Goal: Task Accomplishment & Management: Complete application form

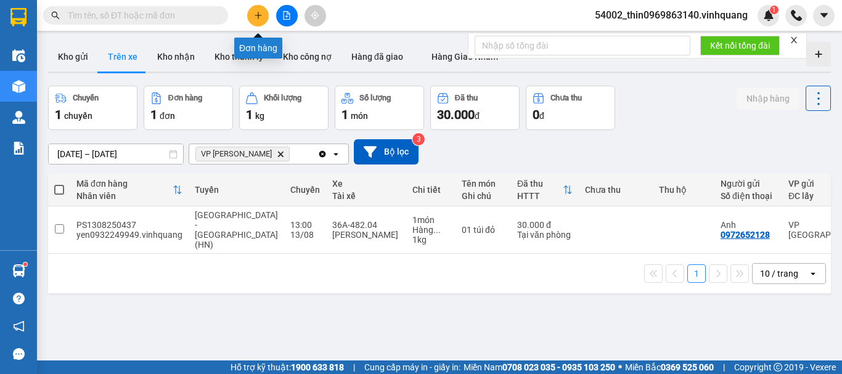
click at [255, 15] on icon "plus" at bounding box center [258, 15] width 9 height 9
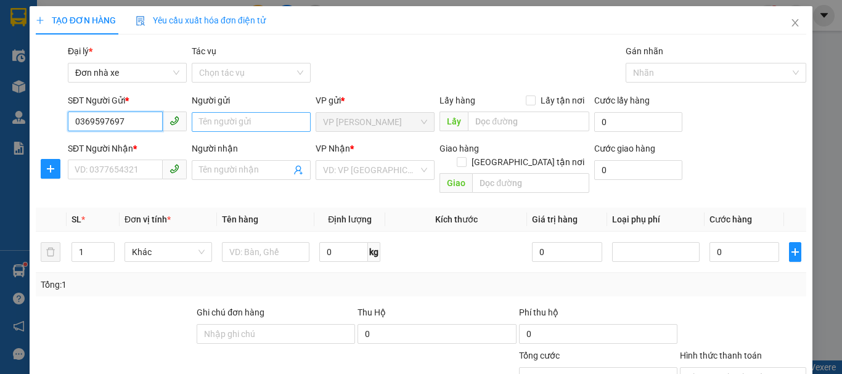
type input "0369597697"
click at [243, 126] on input "Người gửi" at bounding box center [251, 122] width 119 height 20
type input "d"
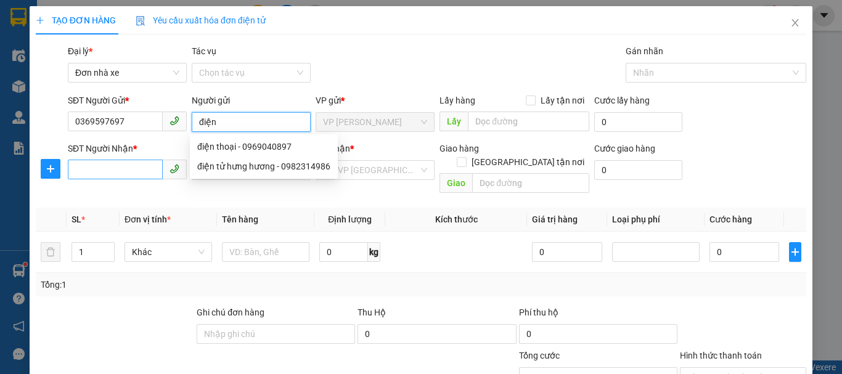
type input "điện"
click at [132, 170] on input "SĐT Người Nhận *" at bounding box center [115, 170] width 95 height 20
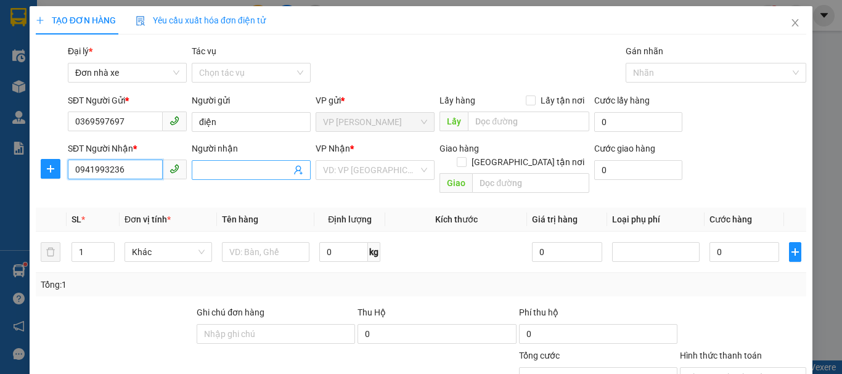
type input "0941993236"
click at [227, 165] on input "Người nhận" at bounding box center [245, 170] width 92 height 14
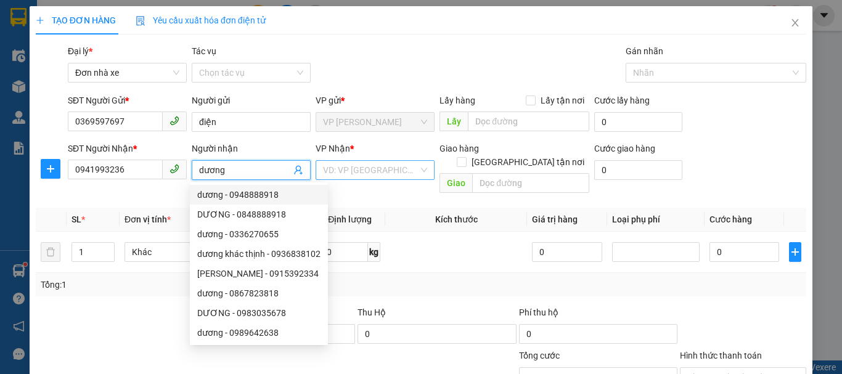
click at [372, 171] on input "search" at bounding box center [371, 170] width 96 height 18
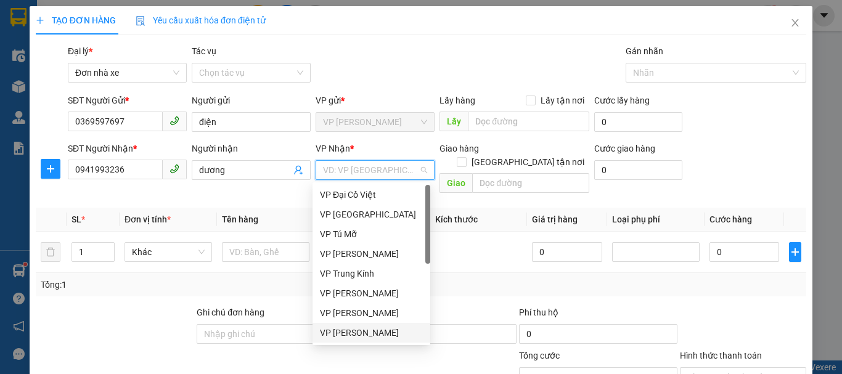
click at [348, 335] on div "VP [PERSON_NAME]" at bounding box center [371, 333] width 103 height 14
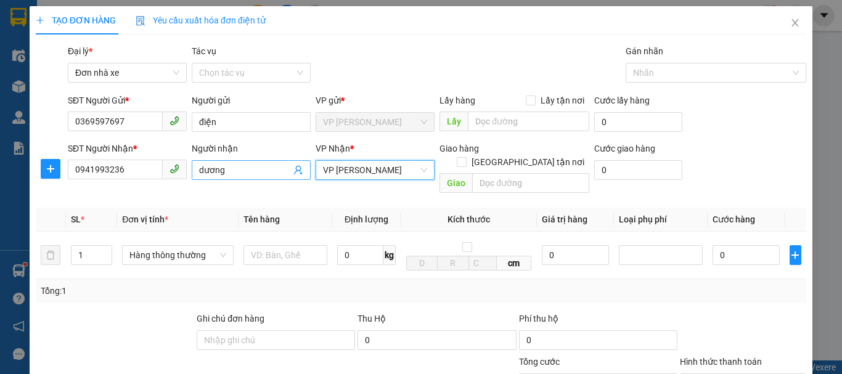
click at [228, 168] on input "dương" at bounding box center [245, 170] width 92 height 14
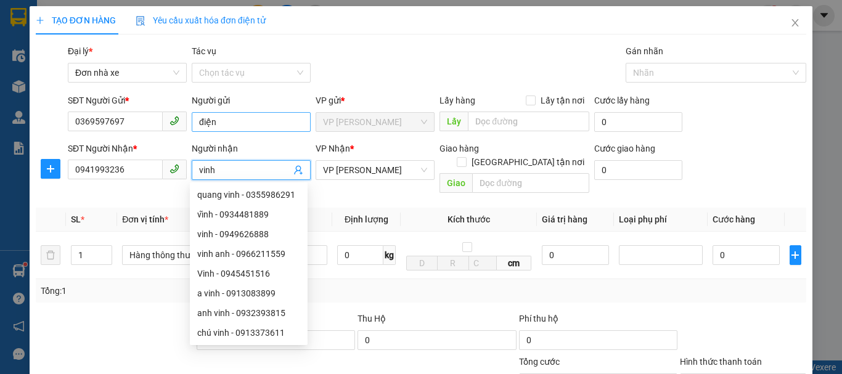
type input "vinh"
click at [227, 121] on input "điện" at bounding box center [251, 122] width 119 height 20
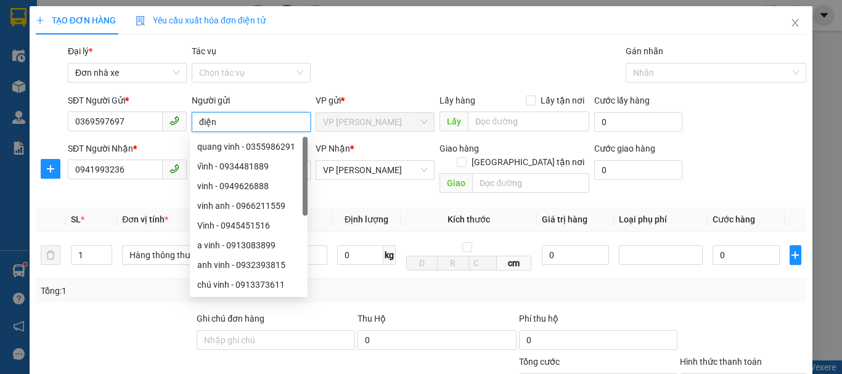
click at [195, 123] on input "điện" at bounding box center [251, 122] width 119 height 20
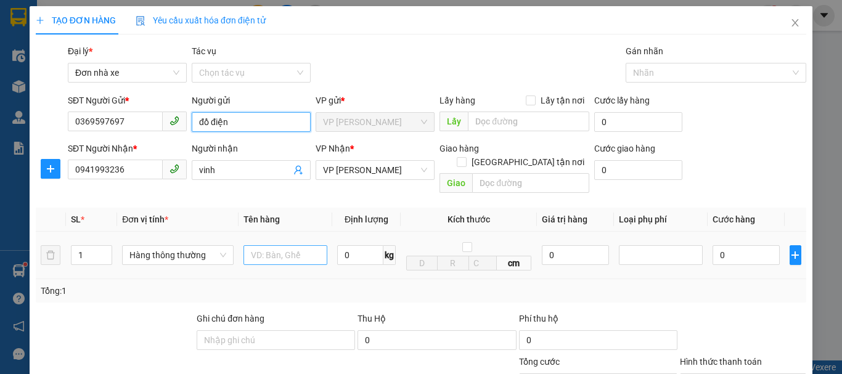
type input "đồ điện"
click at [265, 245] on input "text" at bounding box center [285, 255] width 84 height 20
type input "thùng ct"
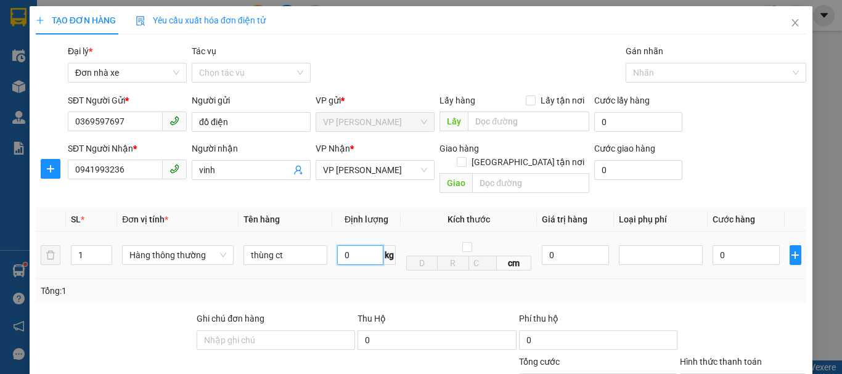
click at [352, 245] on input "0" at bounding box center [360, 255] width 46 height 20
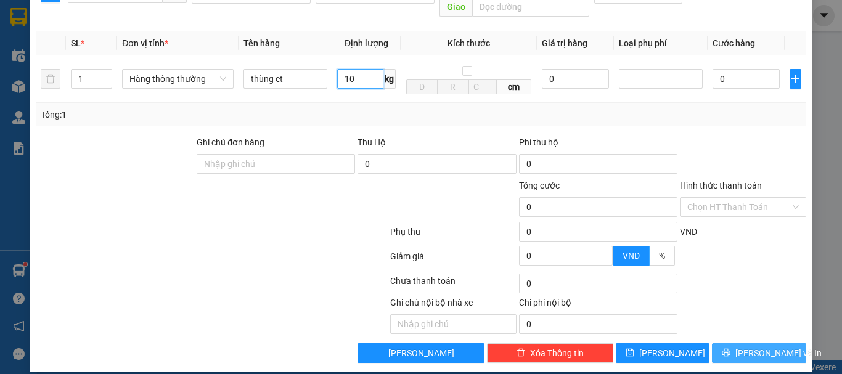
type input "10"
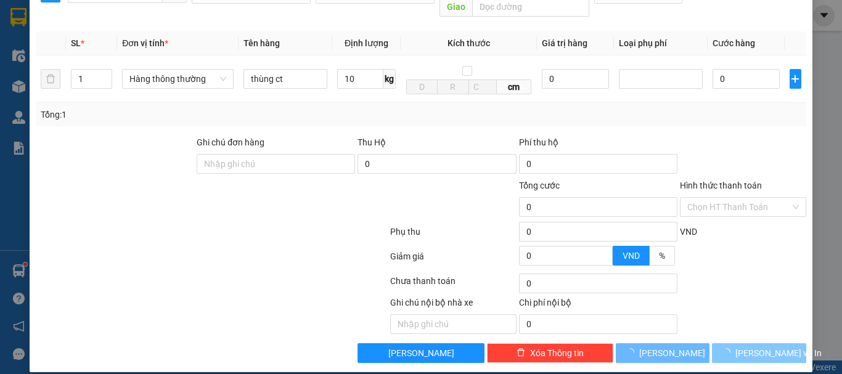
click at [770, 346] on span "[PERSON_NAME] và In" at bounding box center [778, 353] width 86 height 14
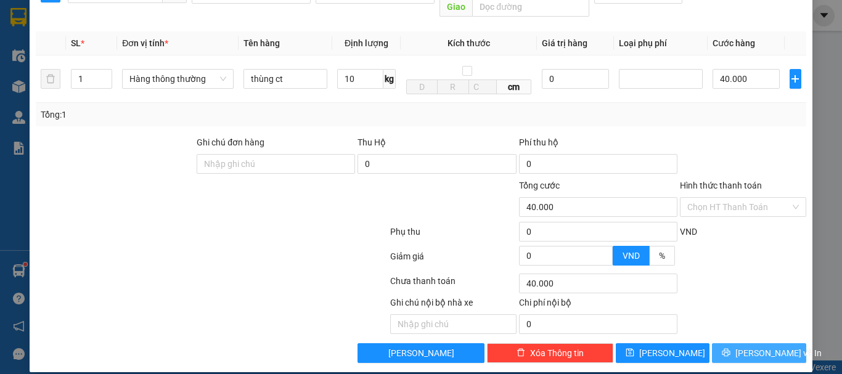
type input "40.000"
click at [772, 346] on span "[PERSON_NAME] và In" at bounding box center [778, 353] width 86 height 14
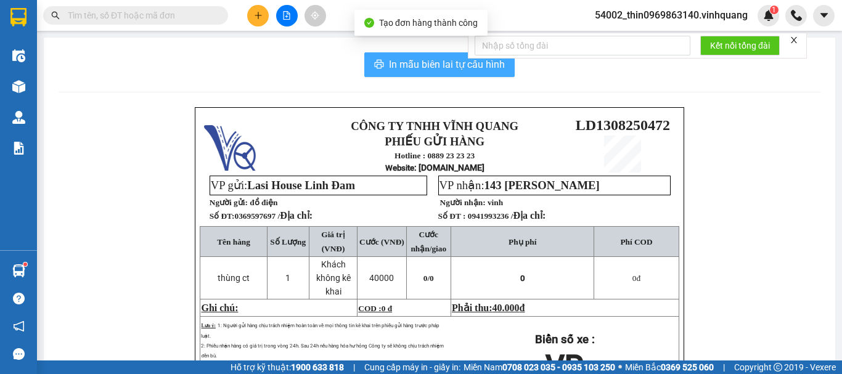
click at [462, 69] on span "In mẫu biên lai tự cấu hình" at bounding box center [447, 64] width 116 height 15
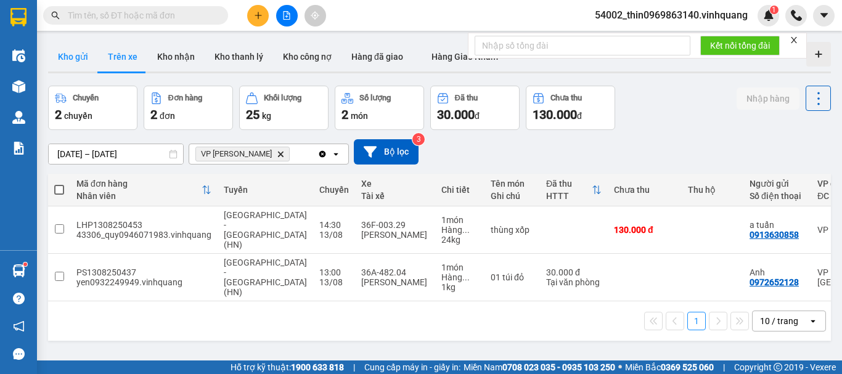
click at [71, 47] on button "Kho gửi" at bounding box center [73, 57] width 50 height 30
